Goal: Task Accomplishment & Management: Complete application form

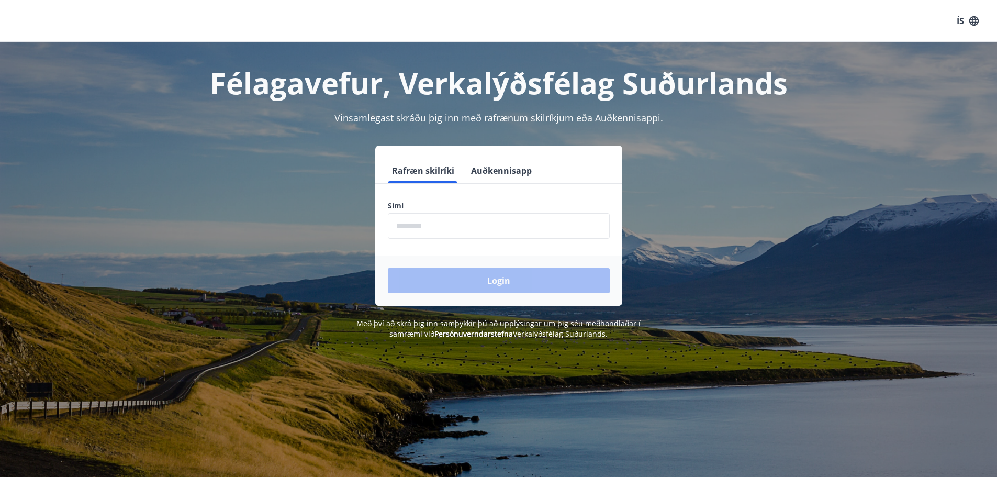
click at [416, 220] on input "phone" at bounding box center [499, 226] width 222 height 26
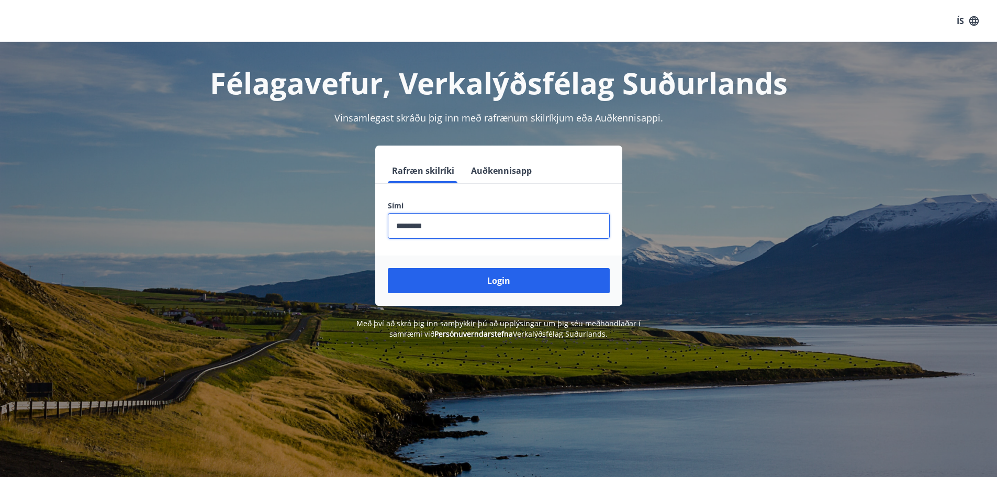
type input "********"
click at [388, 268] on button "Login" at bounding box center [499, 280] width 222 height 25
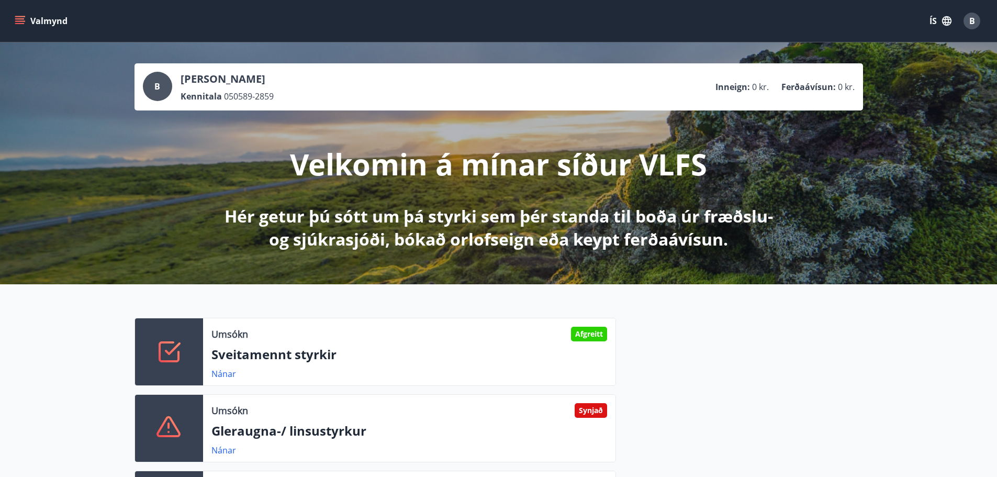
click at [57, 330] on div "Umsókn Afgreitt Sveitamennt styrkir Nánar Umsókn Synjað Gleraugna-/ linsustyrku…" at bounding box center [498, 424] width 997 height 280
click at [19, 21] on icon "menu" at bounding box center [21, 20] width 12 height 1
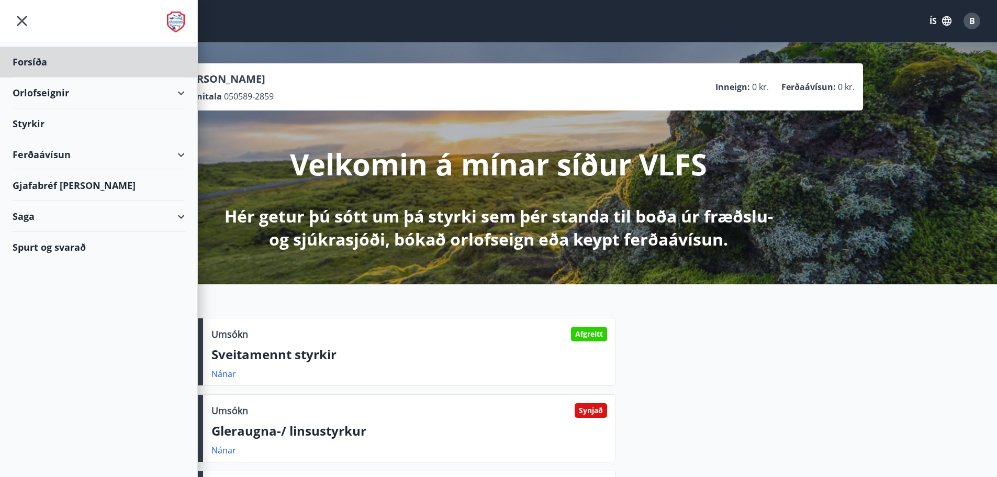
click at [48, 122] on div "Styrkir" at bounding box center [99, 123] width 172 height 31
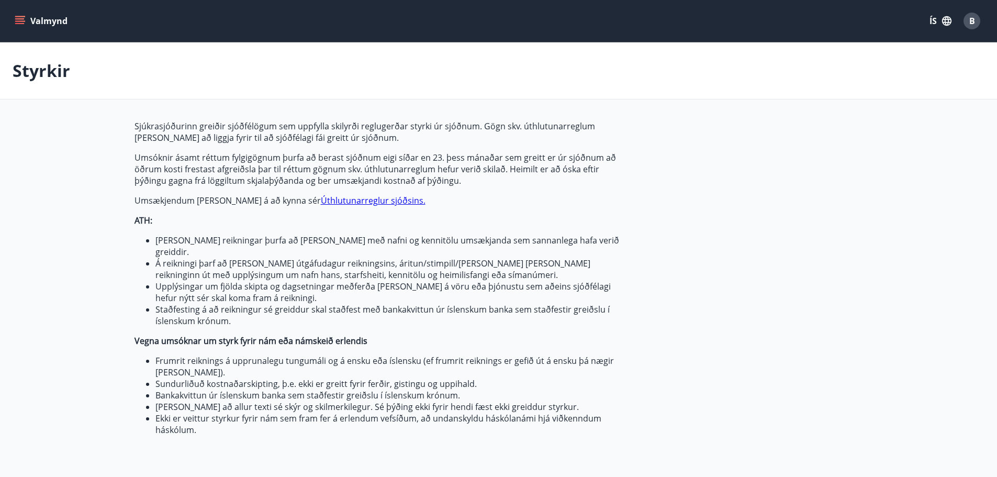
type input "***"
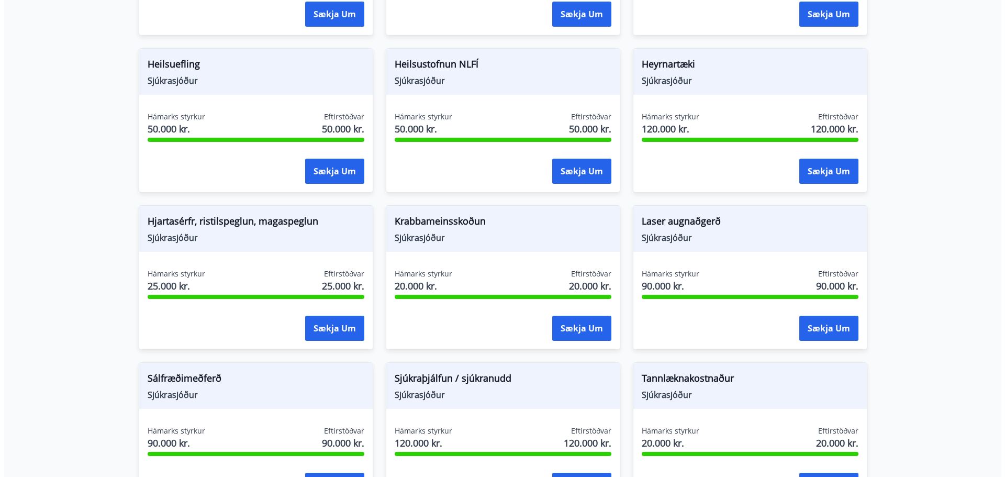
scroll to position [650, 0]
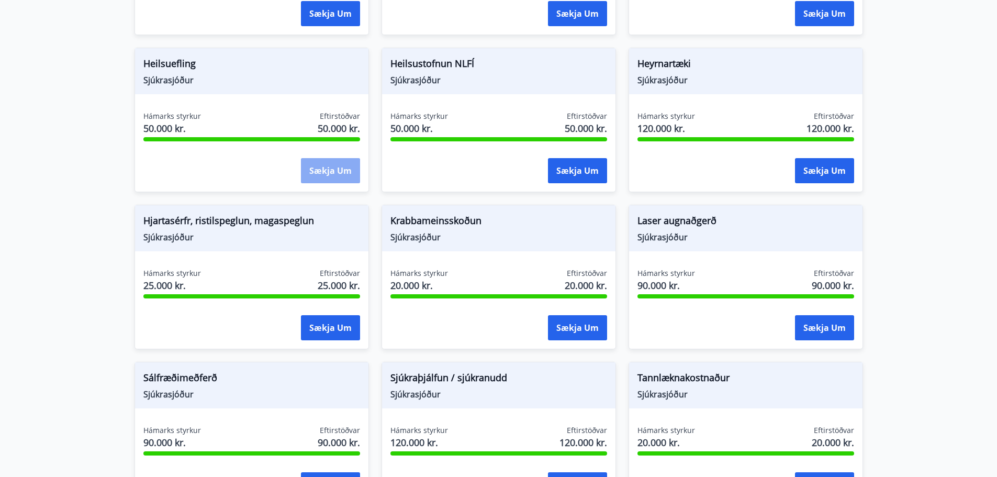
click at [320, 158] on button "Sækja um" at bounding box center [330, 170] width 59 height 25
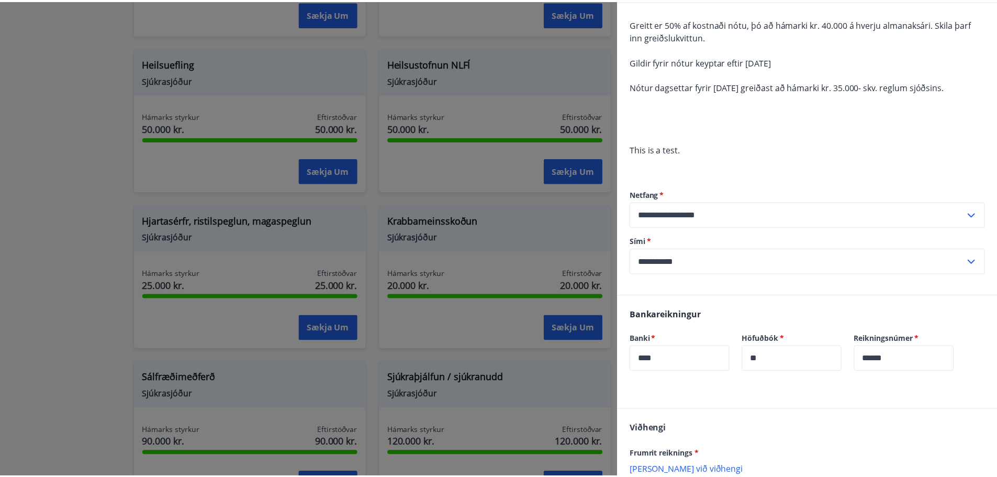
scroll to position [93, 0]
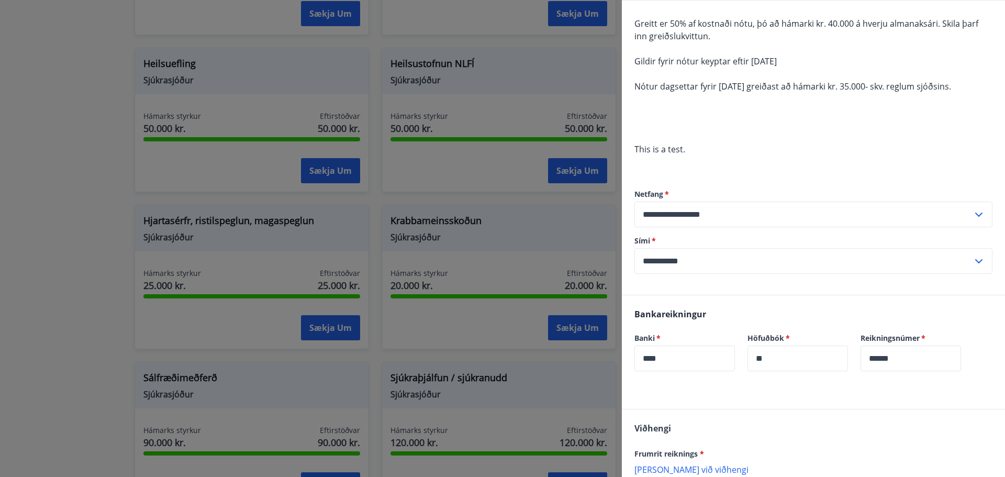
click at [30, 232] on div at bounding box center [502, 238] width 1005 height 477
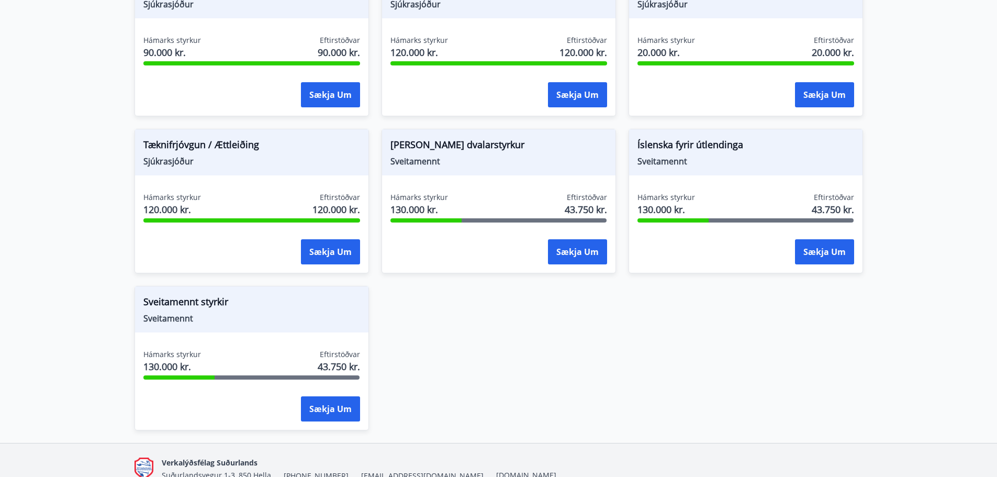
scroll to position [1039, 0]
click at [216, 295] on span "Sveitamennt styrkir" at bounding box center [251, 304] width 217 height 18
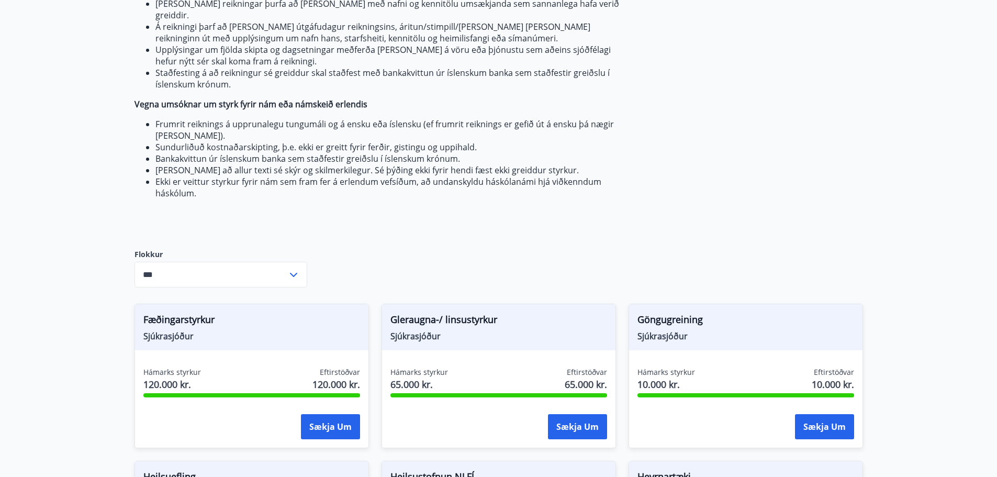
scroll to position [0, 0]
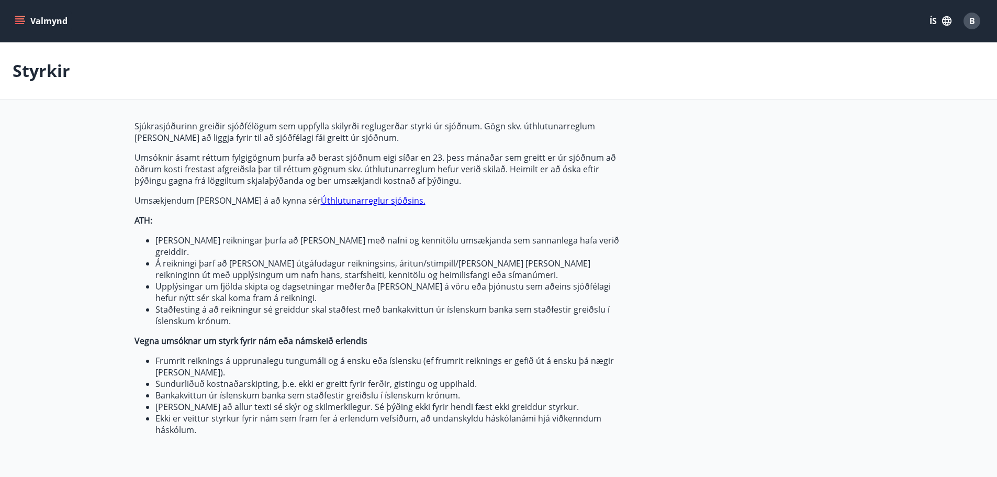
click at [30, 21] on button "Valmynd" at bounding box center [42, 21] width 59 height 19
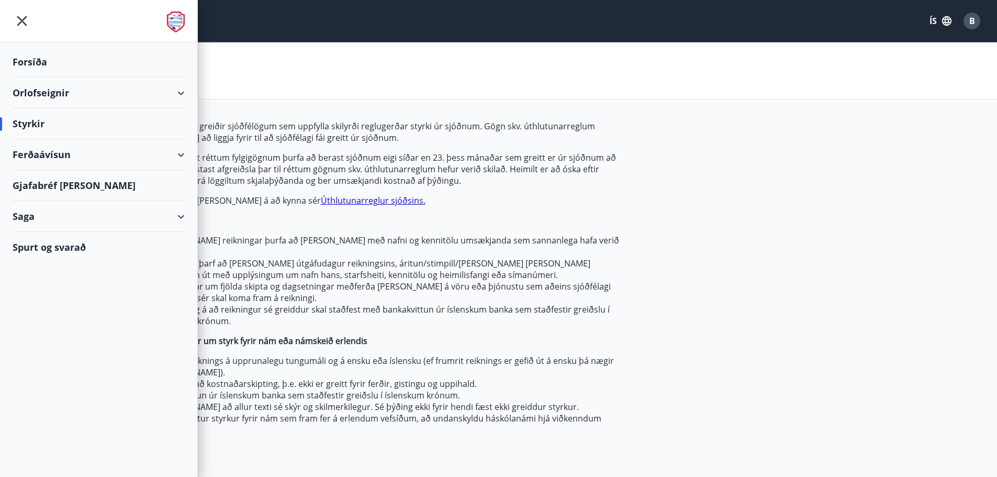
click at [175, 92] on div "Orlofseignir" at bounding box center [99, 92] width 172 height 31
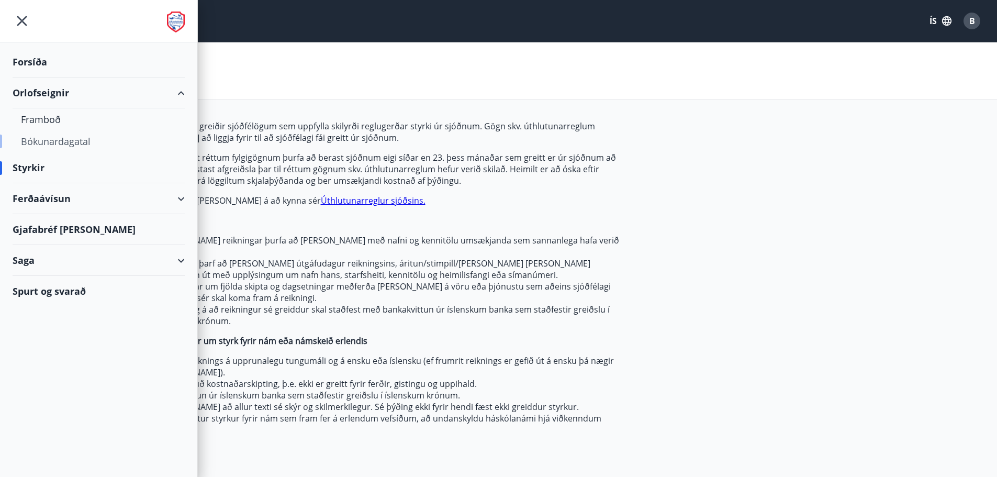
click at [55, 135] on div "Bókunardagatal" at bounding box center [98, 141] width 155 height 22
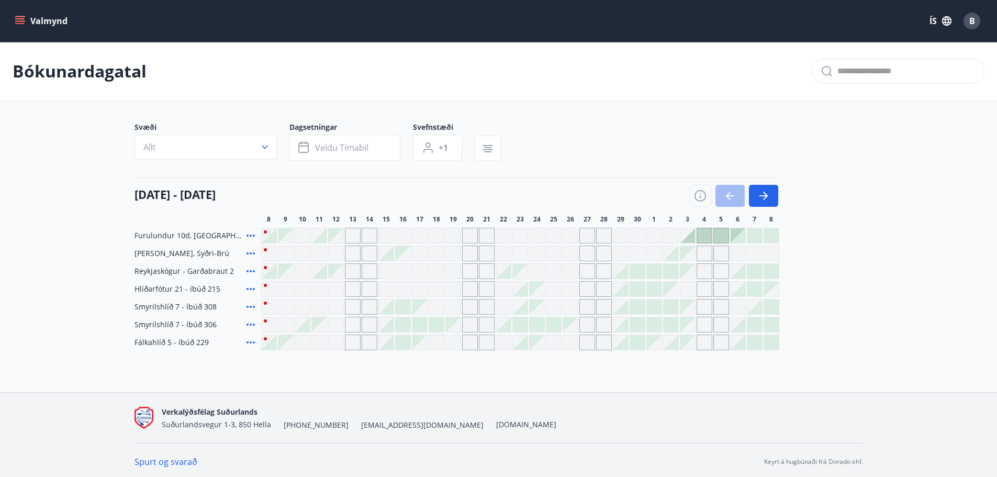
scroll to position [3, 0]
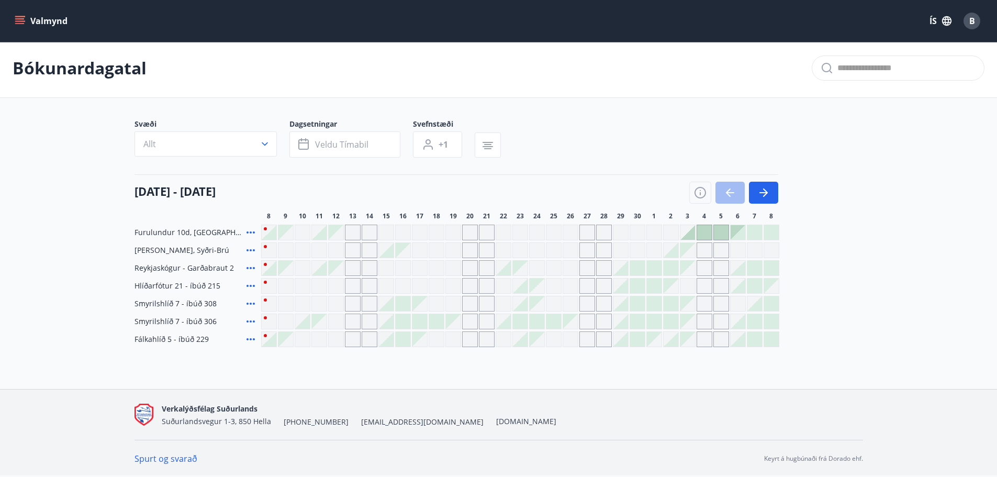
click at [17, 22] on icon "menu" at bounding box center [20, 21] width 10 height 10
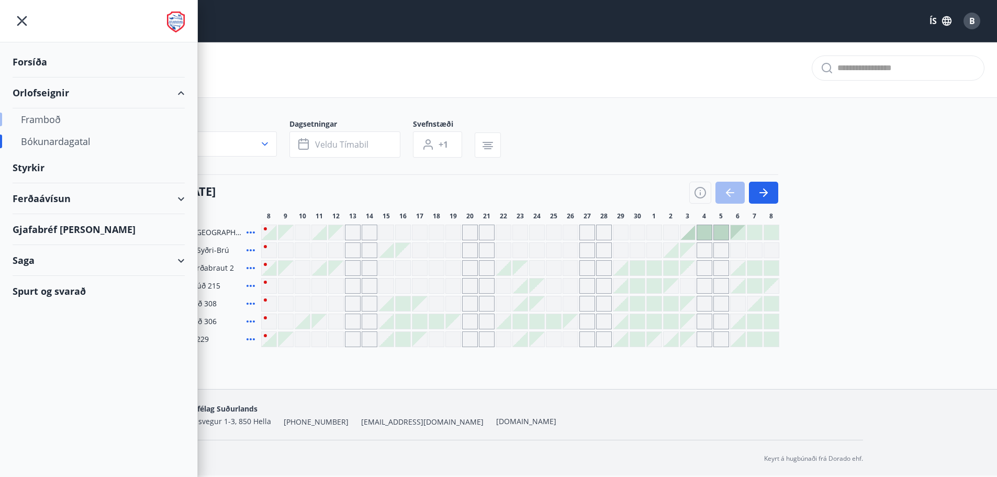
click at [49, 119] on div "Framboð" at bounding box center [98, 119] width 155 height 22
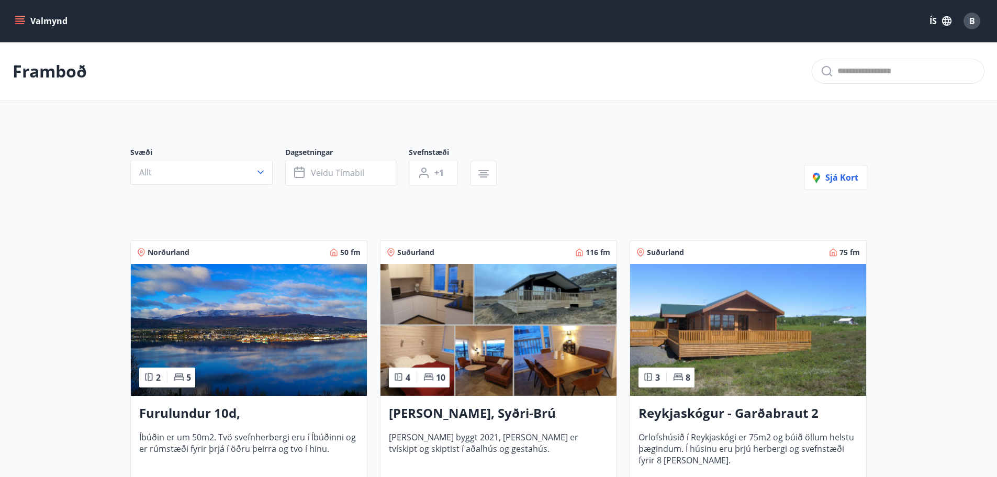
scroll to position [2, 0]
